Goal: Task Accomplishment & Management: Manage account settings

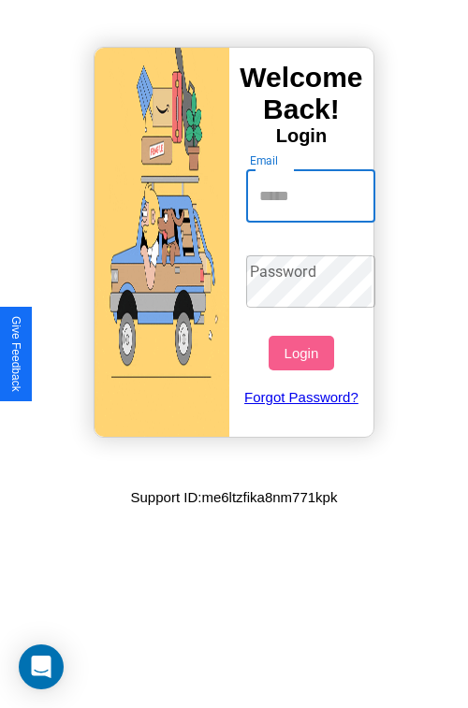
click at [312, 195] on input "Email" at bounding box center [311, 196] width 130 height 52
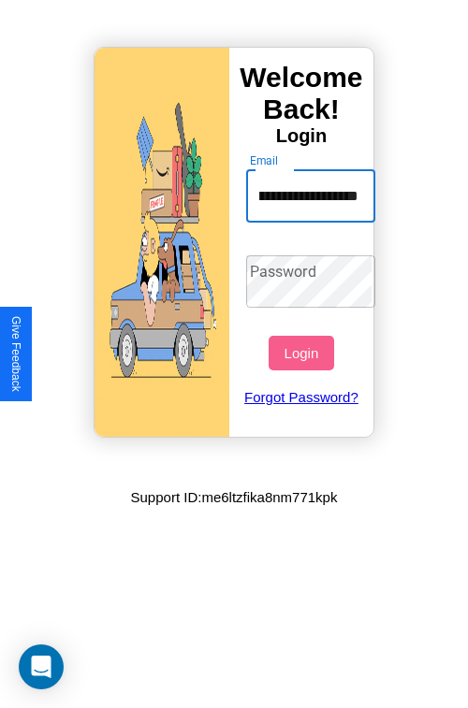
scroll to position [0, 103]
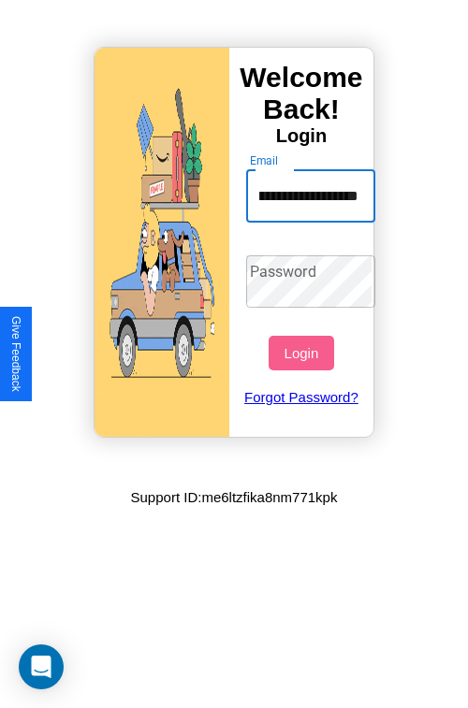
type input "**********"
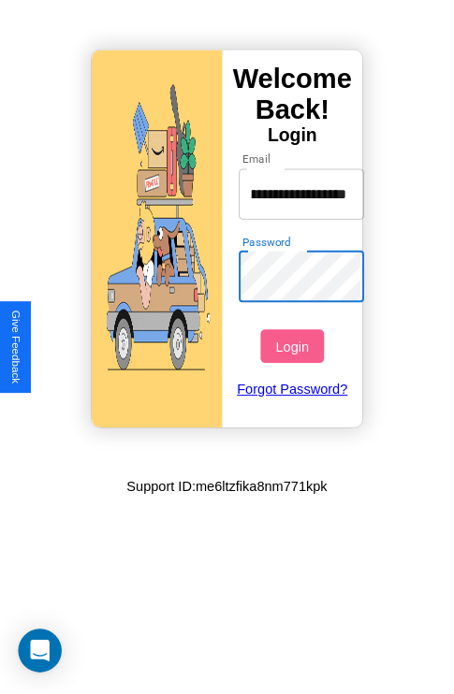
scroll to position [0, 0]
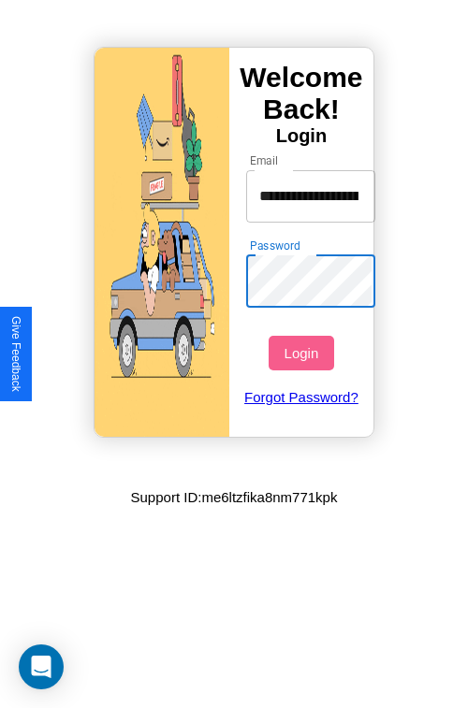
click at [303, 353] on button "Login" at bounding box center [300, 353] width 65 height 35
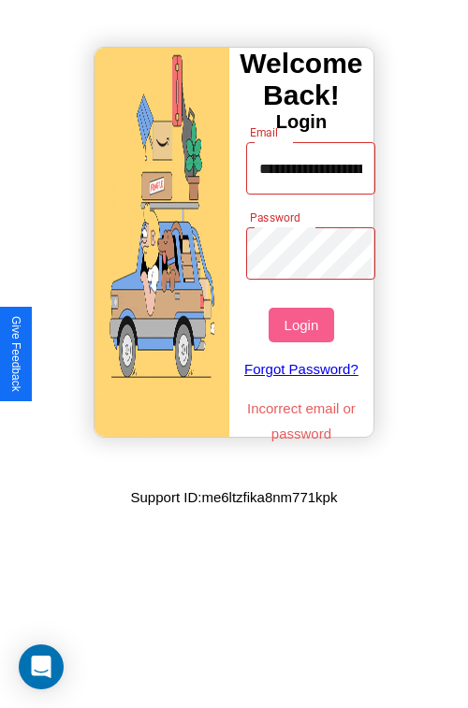
click at [303, 324] on button "Login" at bounding box center [300, 325] width 65 height 35
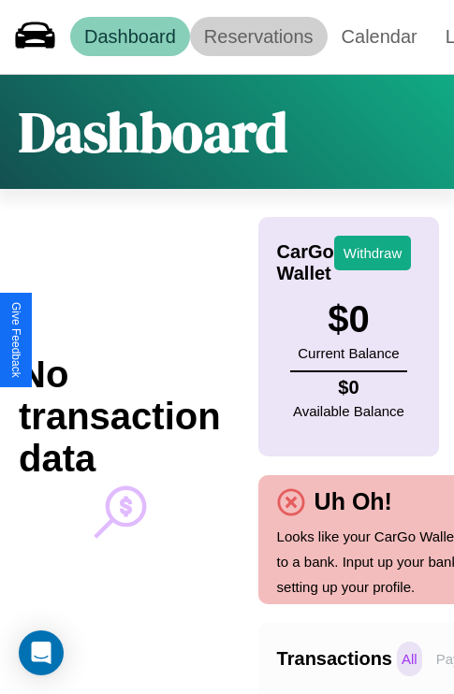
click at [258, 36] on link "Reservations" at bounding box center [258, 36] width 137 height 39
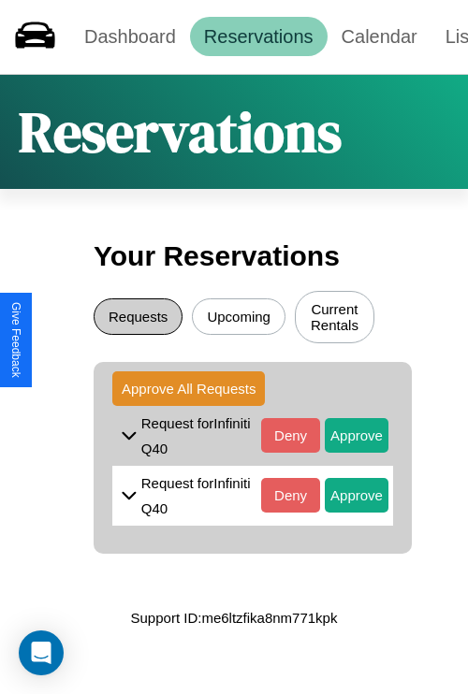
click at [137, 319] on button "Requests" at bounding box center [138, 316] width 89 height 36
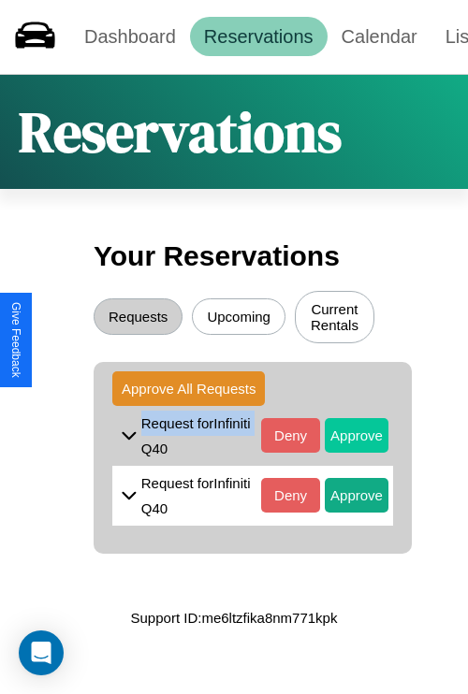
click at [342, 438] on button "Approve" at bounding box center [356, 435] width 64 height 35
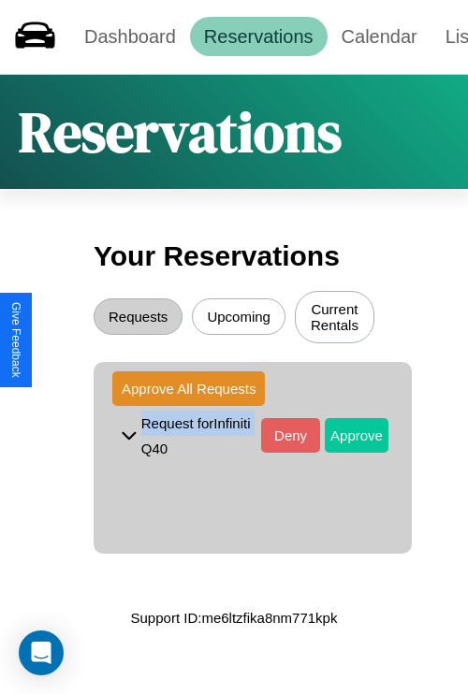
click at [342, 438] on button "Approve" at bounding box center [356, 435] width 64 height 35
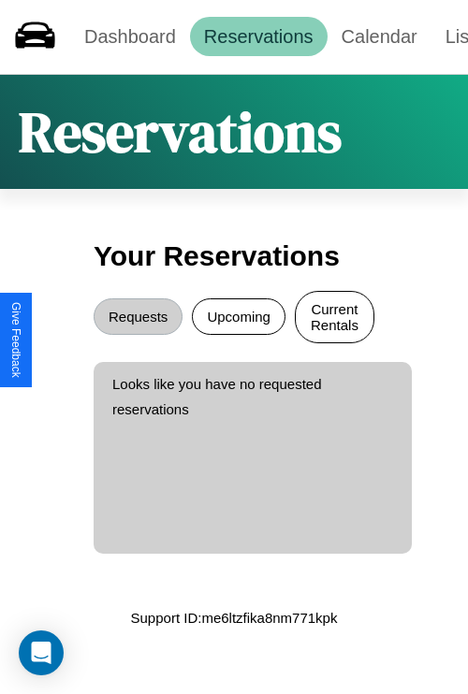
click at [334, 319] on button "Current Rentals" at bounding box center [334, 317] width 79 height 52
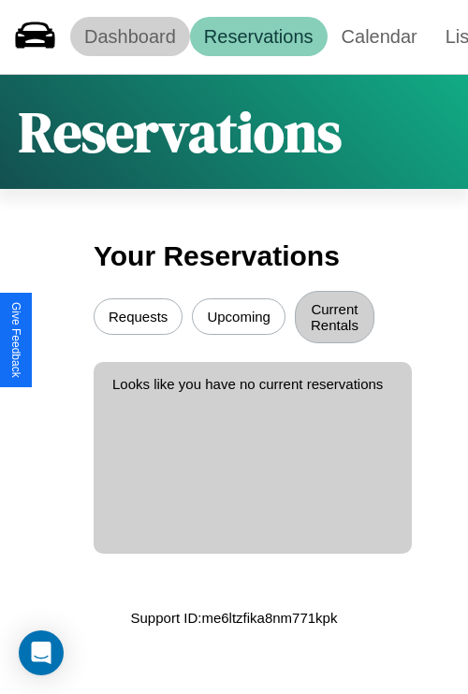
click at [129, 36] on link "Dashboard" at bounding box center [130, 36] width 120 height 39
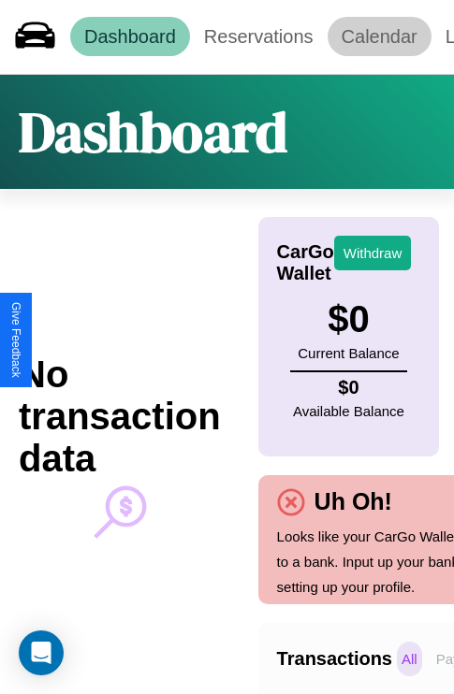
click at [379, 36] on link "Calendar" at bounding box center [379, 36] width 104 height 39
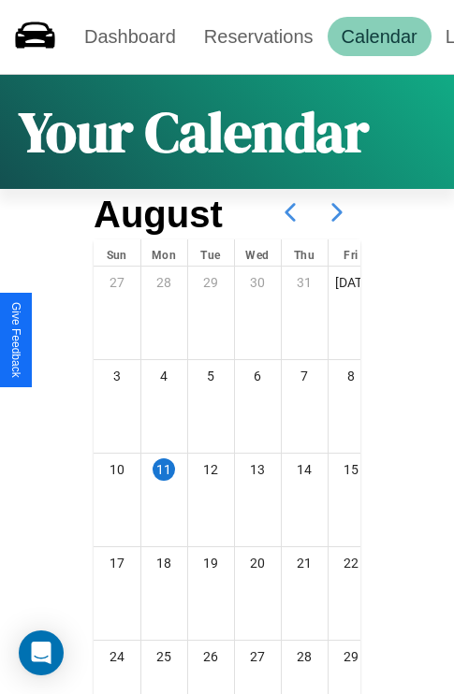
click at [337, 212] on icon at bounding box center [336, 212] width 47 height 47
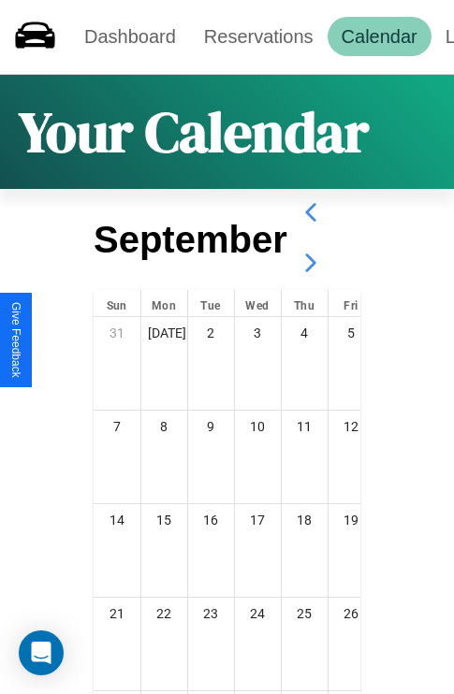
click at [310, 263] on icon at bounding box center [310, 262] width 47 height 47
